Goal: Submit feedback/report problem

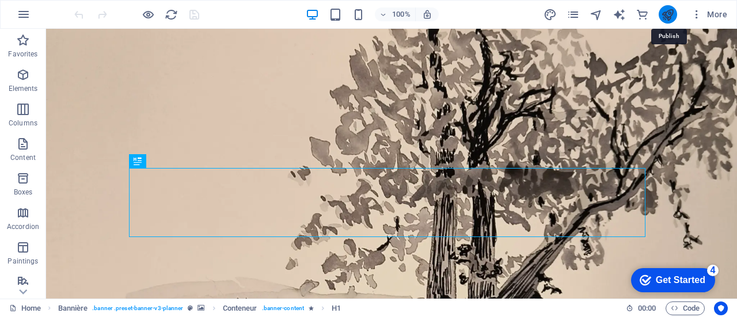
click at [670, 10] on icon "publish" at bounding box center [667, 14] width 13 height 13
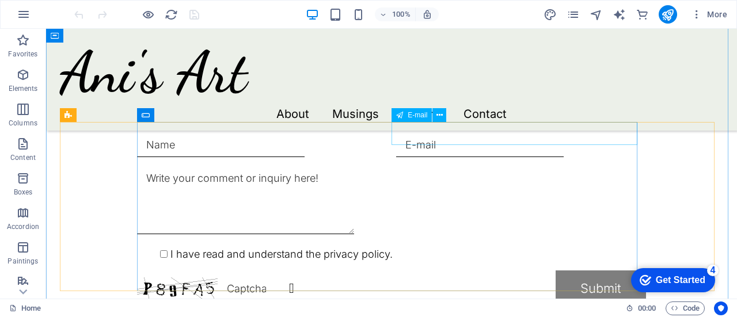
scroll to position [1094, 0]
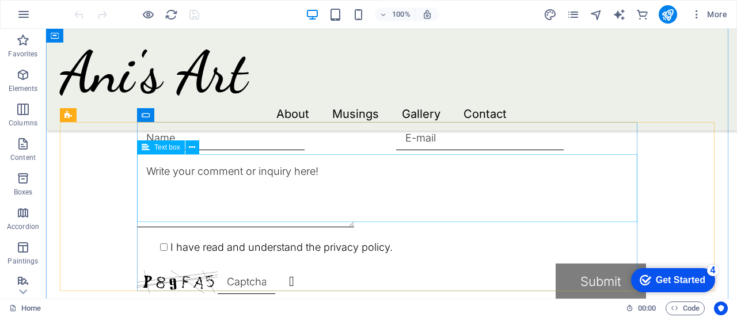
click at [280, 168] on div at bounding box center [391, 194] width 509 height 71
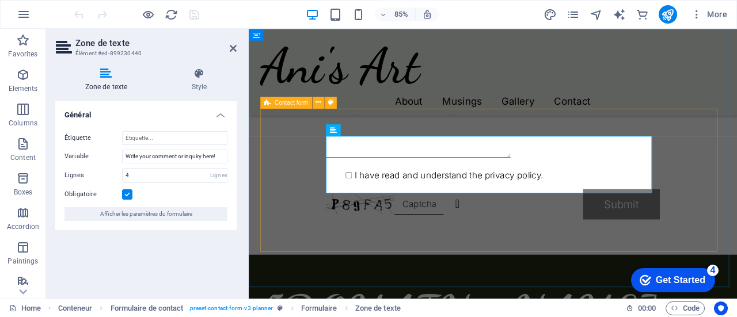
scroll to position [1047, 0]
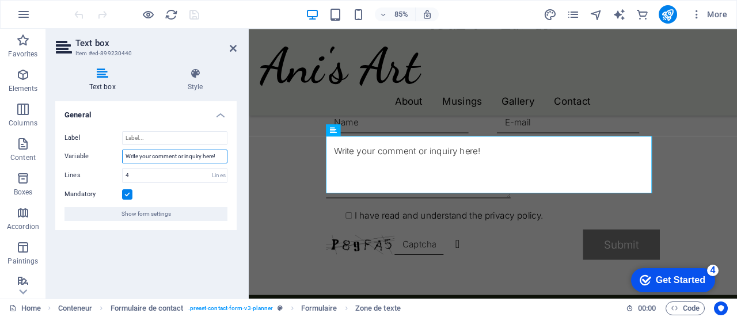
click at [183, 156] on input "Write your comment or inquiry here!" at bounding box center [174, 157] width 105 height 14
click at [219, 151] on input "Write your comment or inquiry here!" at bounding box center [174, 157] width 105 height 14
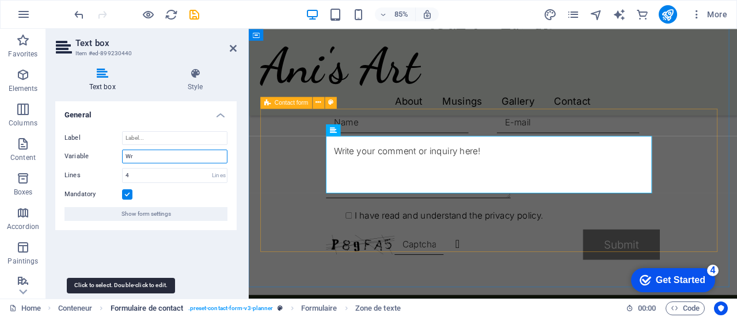
type input "W"
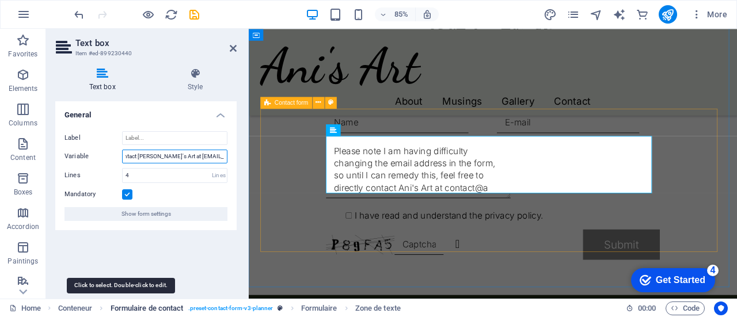
scroll to position [0, 304]
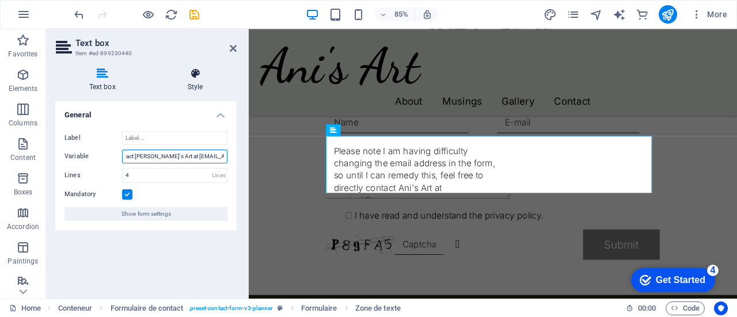
type input "Please note I am having difficulty changing the email address in the form, so u…"
click at [197, 84] on font "Style" at bounding box center [196, 87] width 16 height 8
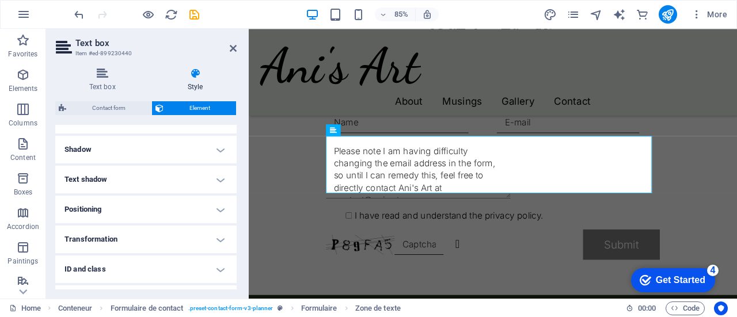
scroll to position [215, 0]
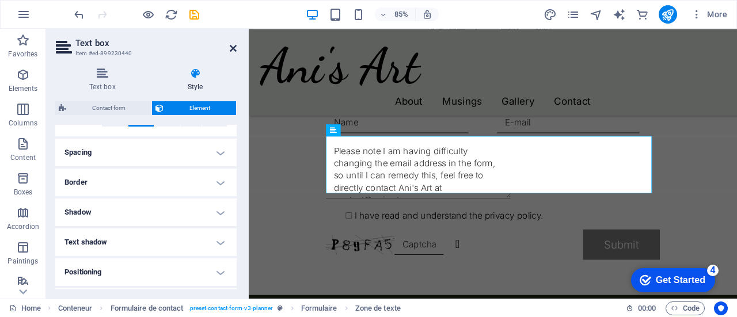
click at [236, 47] on icon at bounding box center [233, 48] width 7 height 9
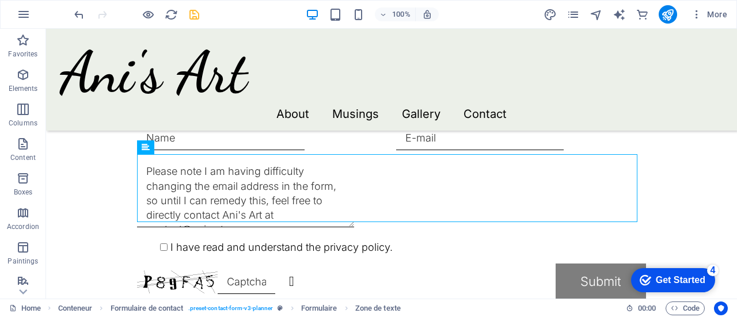
click at [196, 14] on icon "save" at bounding box center [194, 14] width 13 height 13
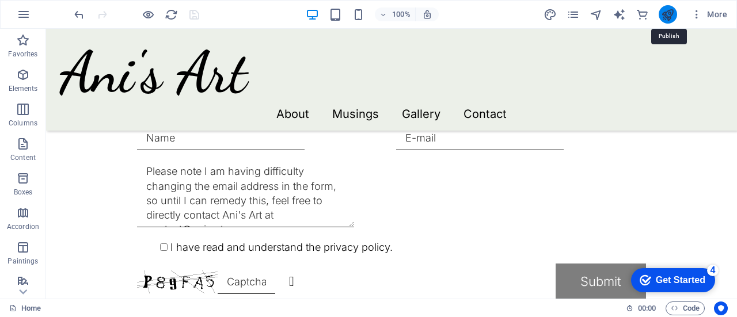
click at [669, 13] on icon "publish" at bounding box center [667, 14] width 13 height 13
